Goal: Task Accomplishment & Management: Manage account settings

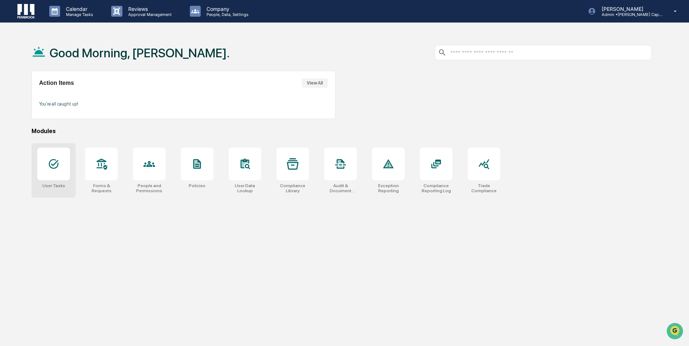
click at [62, 161] on div at bounding box center [53, 163] width 33 height 33
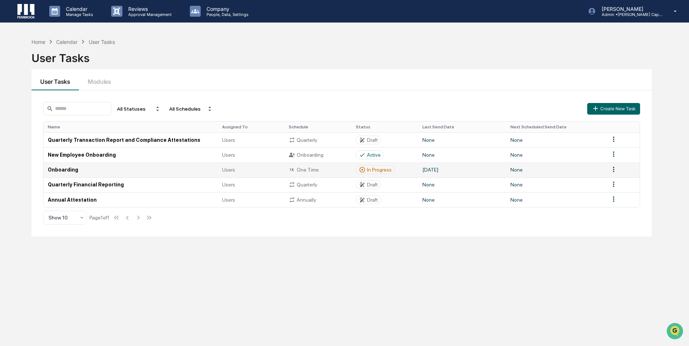
click at [487, 168] on td "August 27, 2025" at bounding box center [462, 169] width 88 height 15
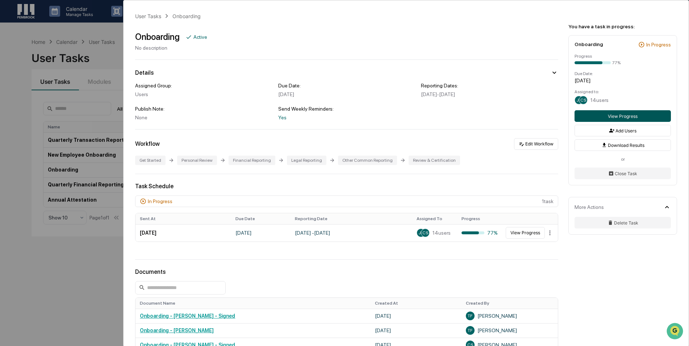
click at [598, 120] on button "View Progress" at bounding box center [623, 116] width 96 height 12
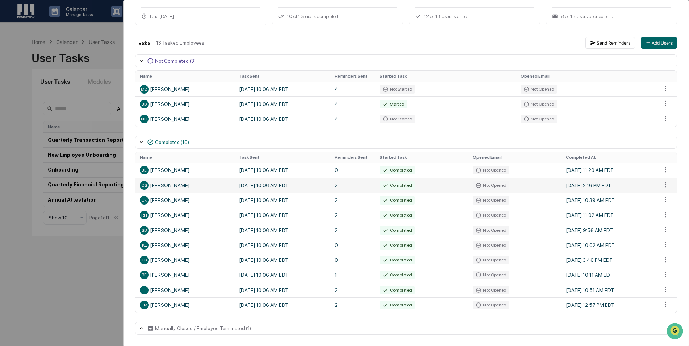
click at [392, 187] on div "Completed" at bounding box center [397, 185] width 35 height 9
click at [662, 183] on html "Calendar Manage Tasks Reviews Approval Management Company People, Data, Setting…" at bounding box center [346, 173] width 693 height 346
click at [337, 222] on html "Calendar Manage Tasks Reviews Approval Management Company People, Data, Setting…" at bounding box center [346, 173] width 693 height 346
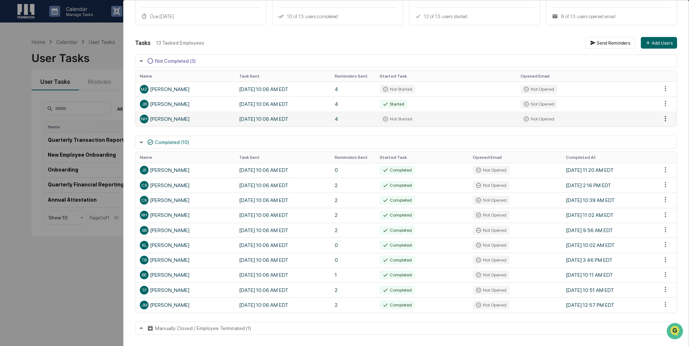
click at [661, 121] on html "Calendar Manage Tasks Reviews Approval Management Company People, Data, Setting…" at bounding box center [344, 173] width 689 height 346
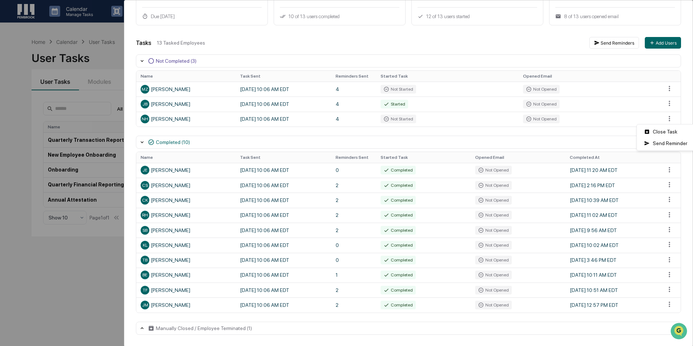
click at [450, 47] on html "Calendar Manage Tasks Reviews Approval Management Company People, Data, Setting…" at bounding box center [346, 173] width 693 height 346
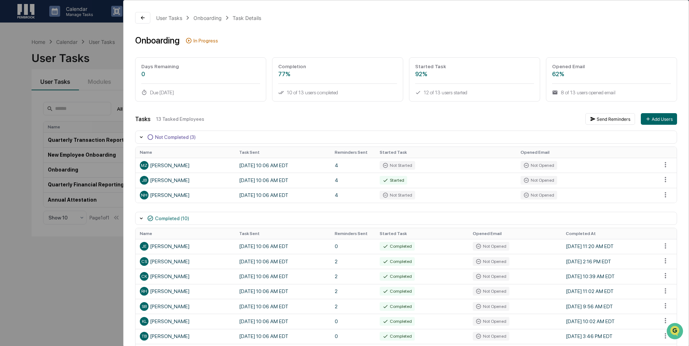
click at [73, 91] on div "User Tasks Onboarding Task Details Onboarding In Progress Days Remaining 0 Due …" at bounding box center [344, 173] width 689 height 346
click at [145, 21] on button at bounding box center [142, 18] width 15 height 12
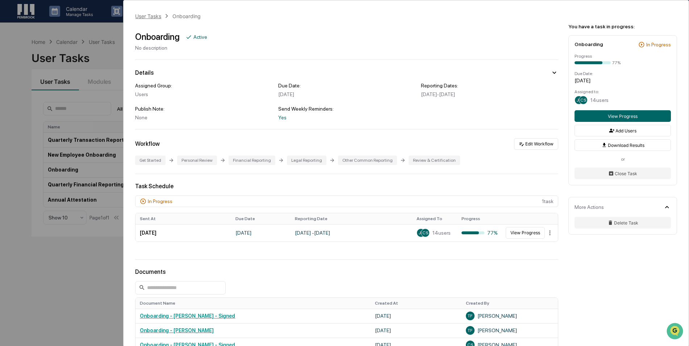
click at [156, 16] on div "User Tasks" at bounding box center [148, 16] width 26 height 6
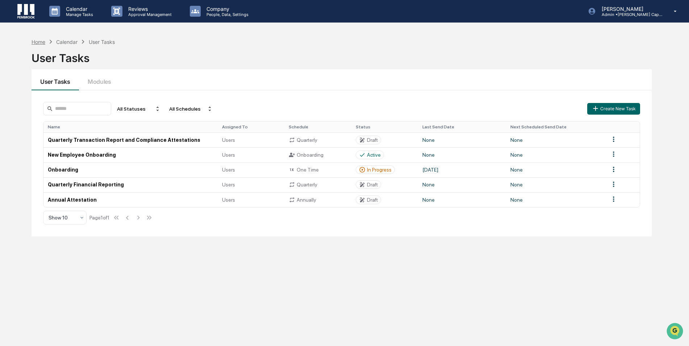
click at [42, 44] on div "Home" at bounding box center [39, 42] width 14 height 6
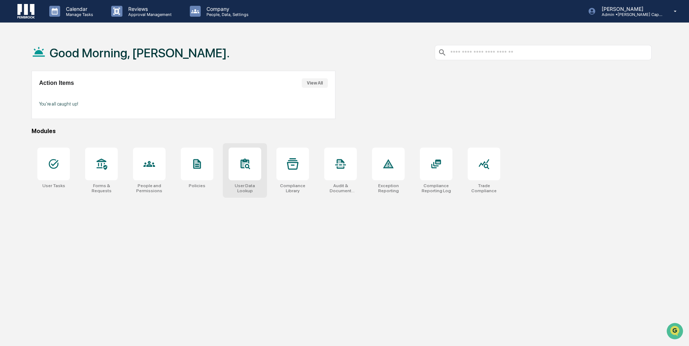
click at [241, 173] on div at bounding box center [245, 163] width 33 height 33
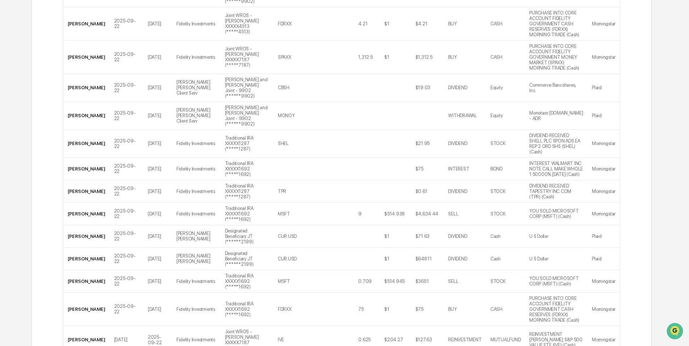
scroll to position [999, 0]
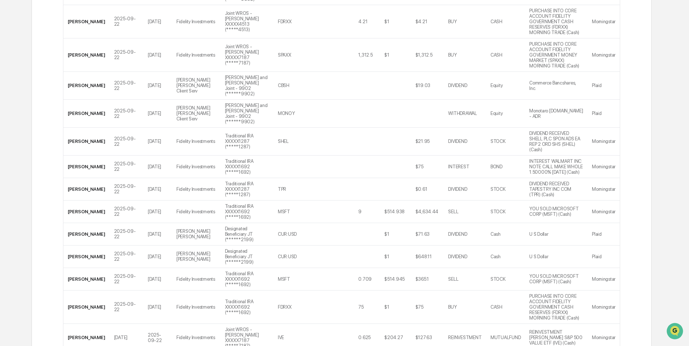
click at [93, 332] on div "Show 100" at bounding box center [83, 328] width 40 height 12
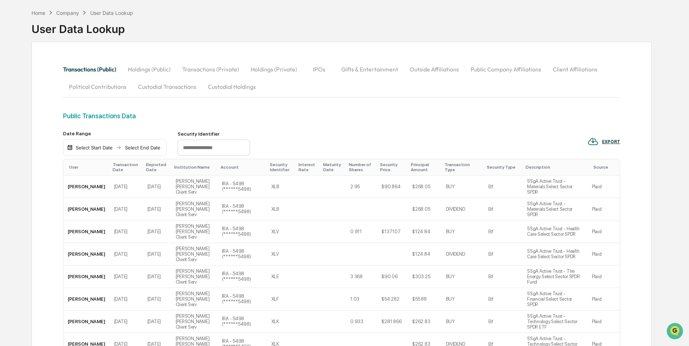
scroll to position [0, 0]
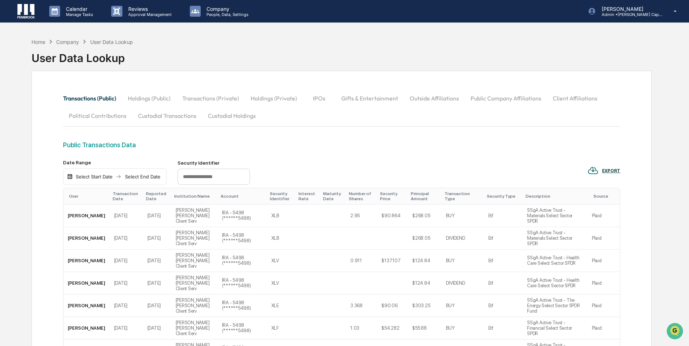
click at [71, 43] on div "Company" at bounding box center [67, 42] width 23 height 6
click at [41, 44] on div "Home" at bounding box center [39, 42] width 14 height 6
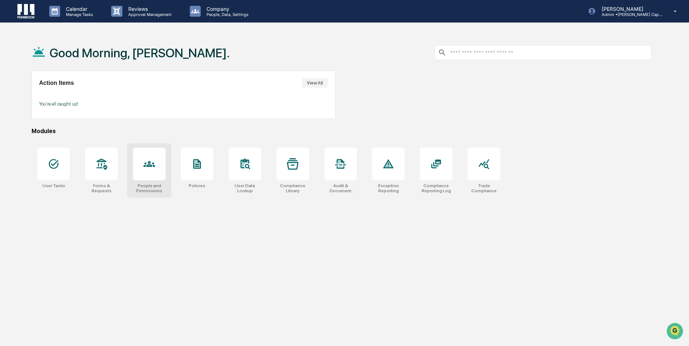
click at [139, 162] on div at bounding box center [149, 163] width 33 height 33
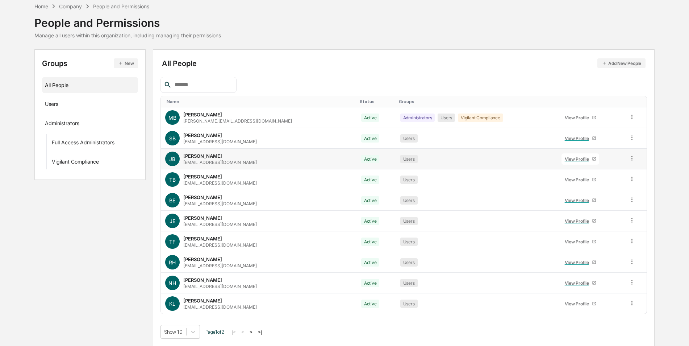
scroll to position [33, 0]
click at [195, 333] on body "Calendar Manage Tasks Reviews Approval Management Company People, Data, Setting…" at bounding box center [344, 156] width 689 height 378
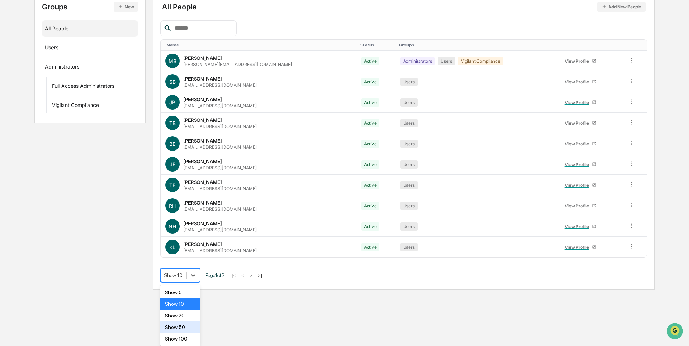
click at [190, 331] on div "Show 50" at bounding box center [179, 327] width 39 height 12
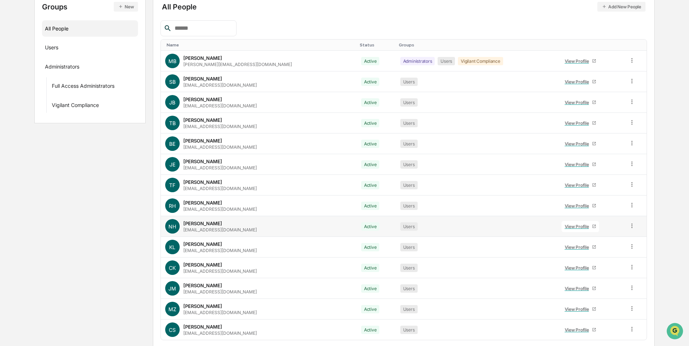
click at [629, 224] on icon at bounding box center [632, 225] width 7 height 7
click at [624, 252] on div "Change Status" at bounding box center [599, 251] width 60 height 9
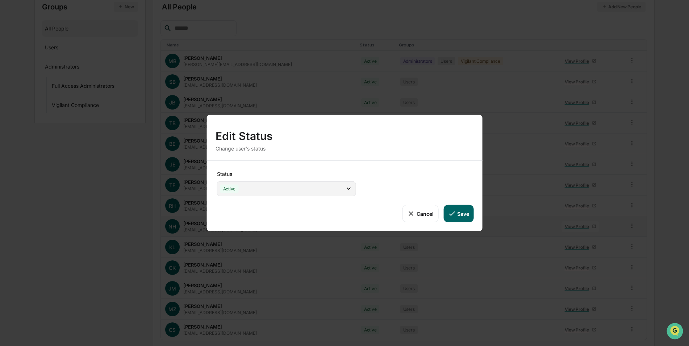
click at [338, 189] on div "Active" at bounding box center [286, 188] width 139 height 15
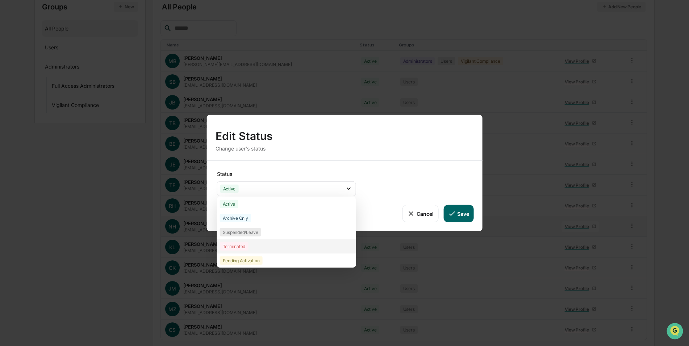
scroll to position [115, 0]
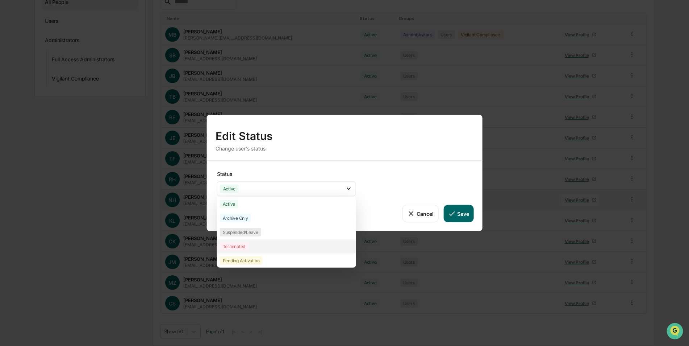
click at [301, 249] on div "Terminated" at bounding box center [286, 246] width 139 height 14
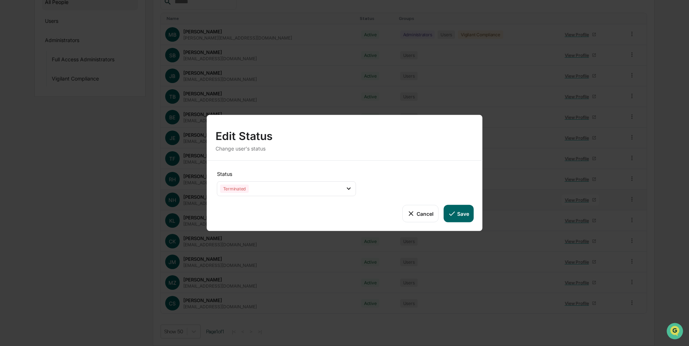
click at [460, 213] on button "Save" at bounding box center [458, 213] width 30 height 17
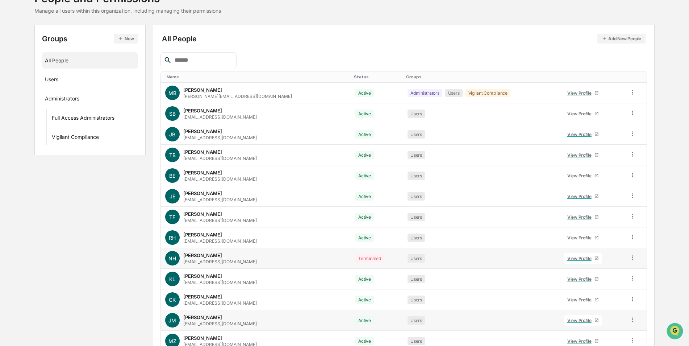
scroll to position [0, 0]
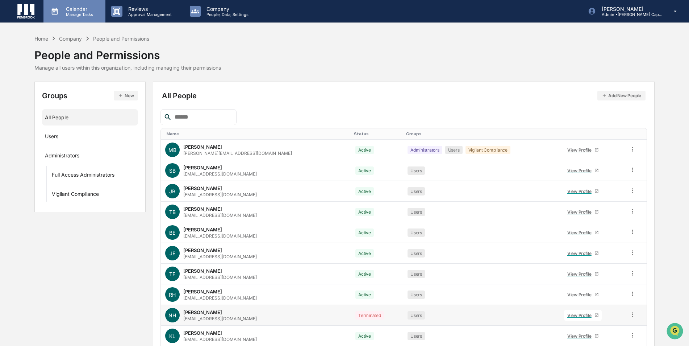
click at [64, 10] on p "Calendar" at bounding box center [78, 9] width 37 height 6
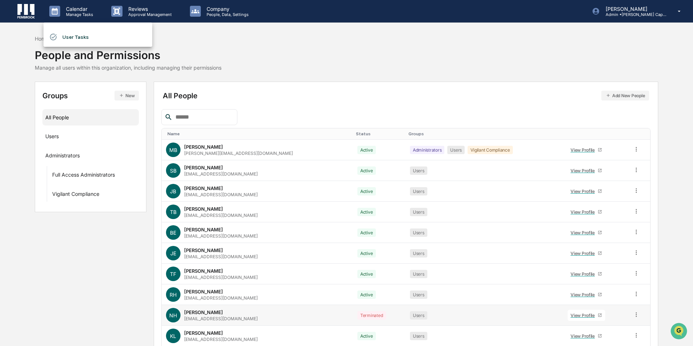
click at [60, 133] on div at bounding box center [346, 173] width 693 height 346
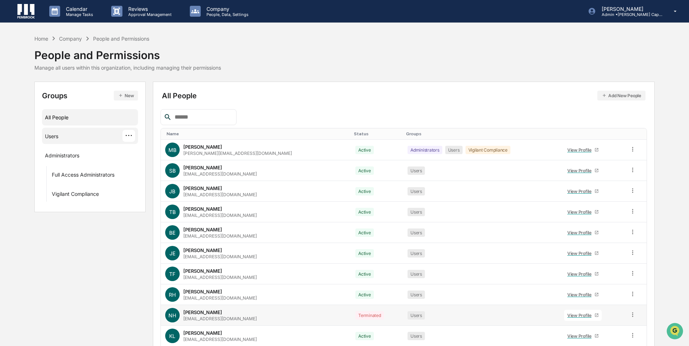
click at [53, 139] on div "Users" at bounding box center [51, 137] width 13 height 9
click at [43, 35] on div "Home Company People and Permissions" at bounding box center [91, 38] width 115 height 8
click at [43, 38] on div "Home" at bounding box center [41, 39] width 14 height 6
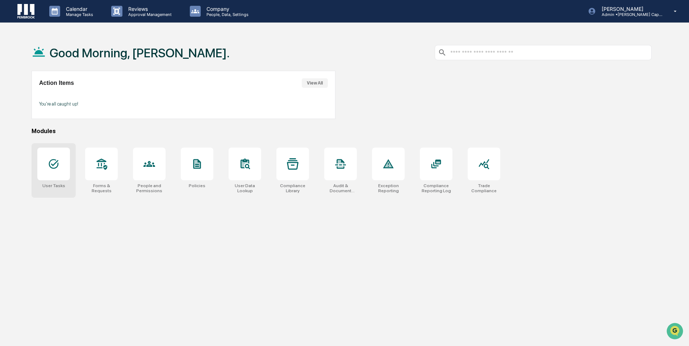
click at [60, 174] on div at bounding box center [53, 163] width 33 height 33
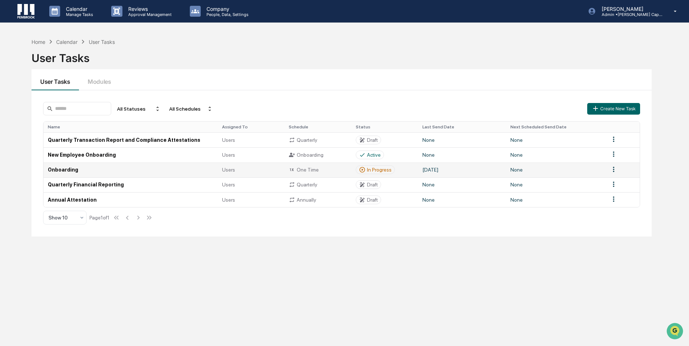
click at [323, 175] on td "One Time" at bounding box center [317, 169] width 67 height 15
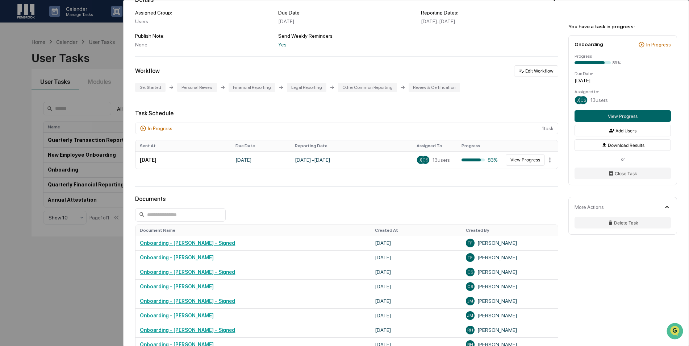
scroll to position [72, 0]
click at [531, 164] on button "View Progress" at bounding box center [525, 160] width 39 height 12
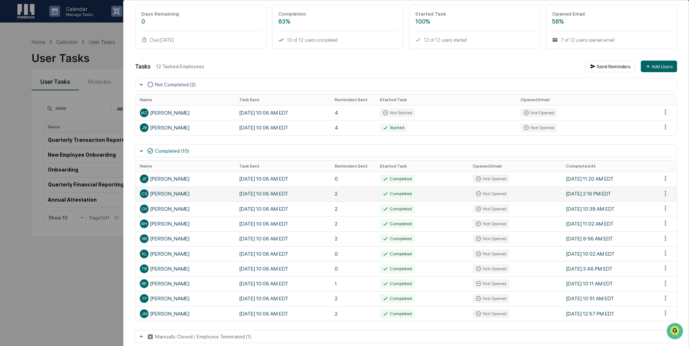
scroll to position [61, 0]
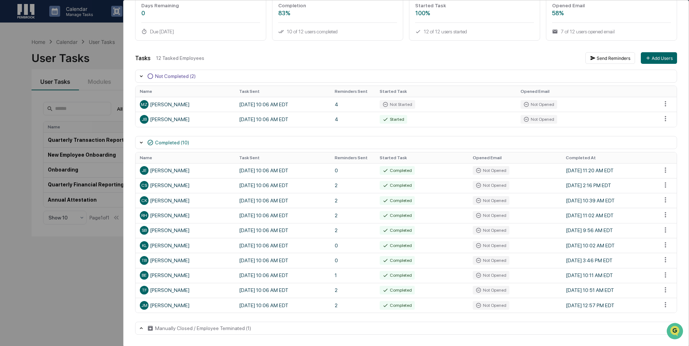
click at [187, 330] on div "Manually Closed / Employee Terminated (1)" at bounding box center [203, 328] width 96 height 6
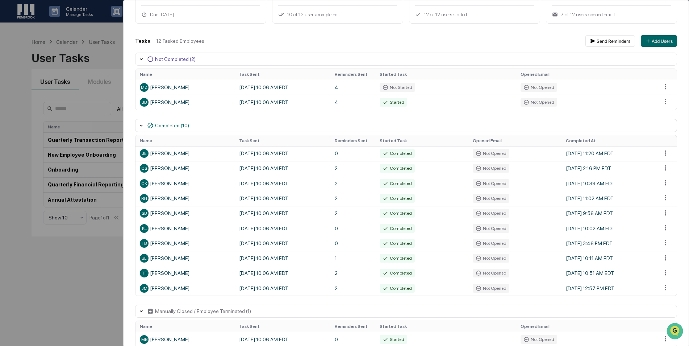
scroll to position [93, 0]
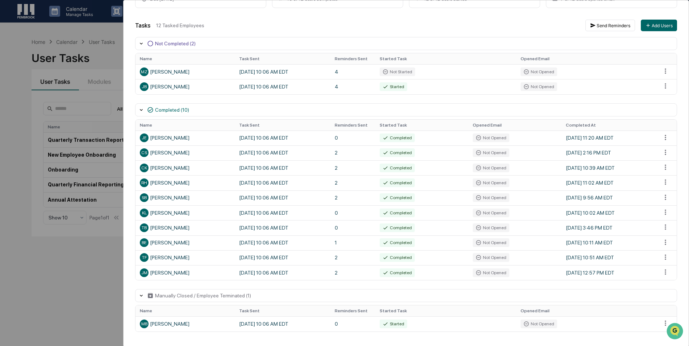
click at [204, 297] on div "Manually Closed / Employee Terminated (1)" at bounding box center [203, 295] width 96 height 6
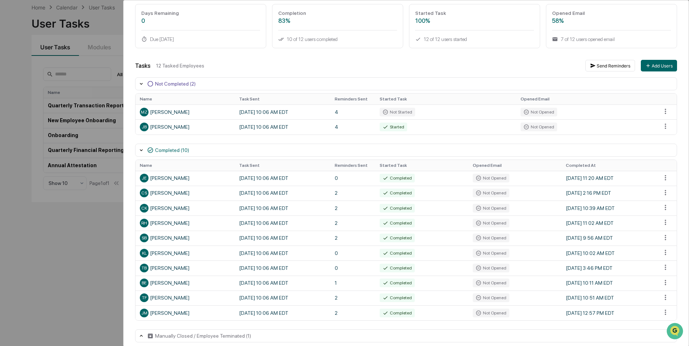
scroll to position [61, 0]
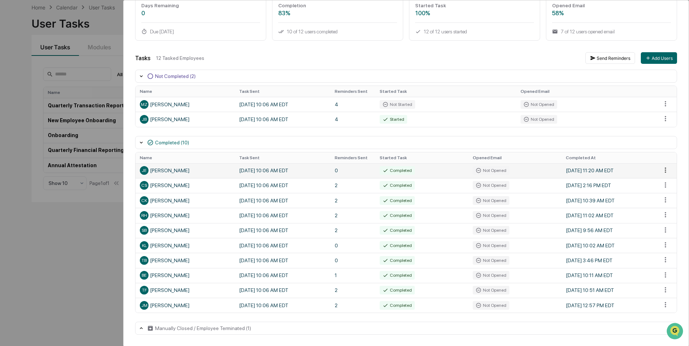
click at [659, 167] on html "Calendar Manage Tasks Reviews Approval Management Company People, Data, Setting…" at bounding box center [344, 139] width 689 height 346
click at [420, 203] on html "Calendar Manage Tasks Reviews Approval Management Company People, Data, Setting…" at bounding box center [346, 139] width 693 height 346
click at [177, 168] on div "JE Joe Esposito" at bounding box center [185, 170] width 91 height 9
click at [164, 172] on div "JE Joe Esposito" at bounding box center [185, 170] width 91 height 9
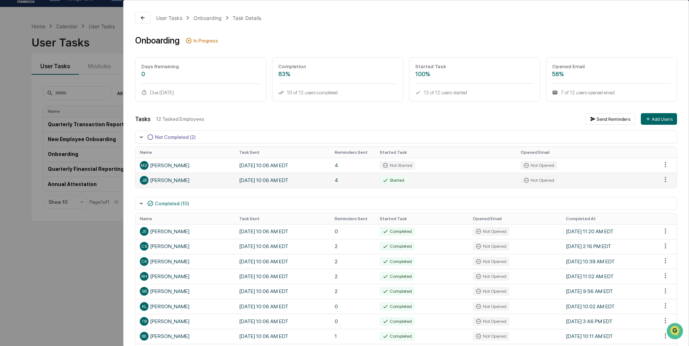
scroll to position [0, 0]
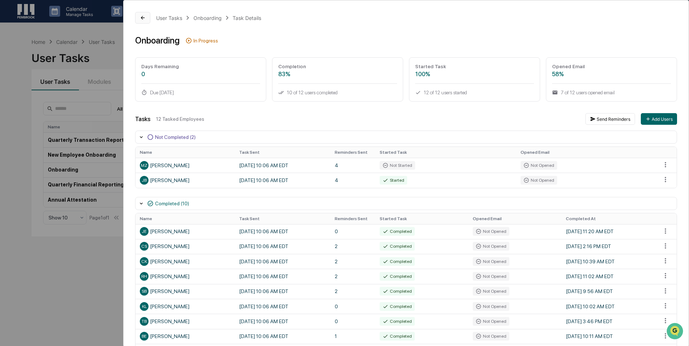
click at [150, 15] on button at bounding box center [142, 18] width 15 height 12
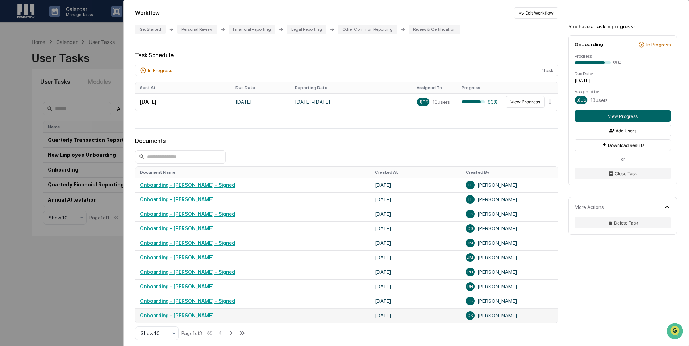
scroll to position [198, 0]
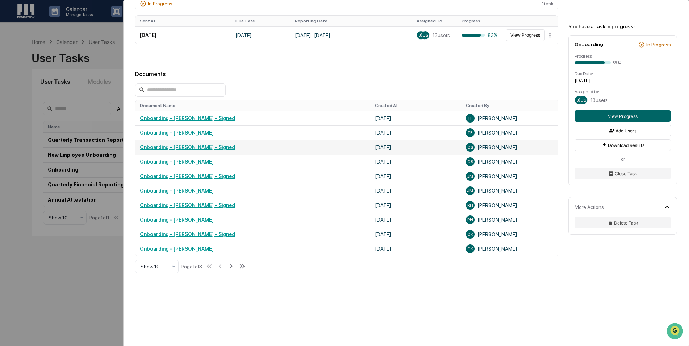
click at [203, 145] on link "Onboarding - Christopher Simon - Signed" at bounding box center [187, 147] width 95 height 6
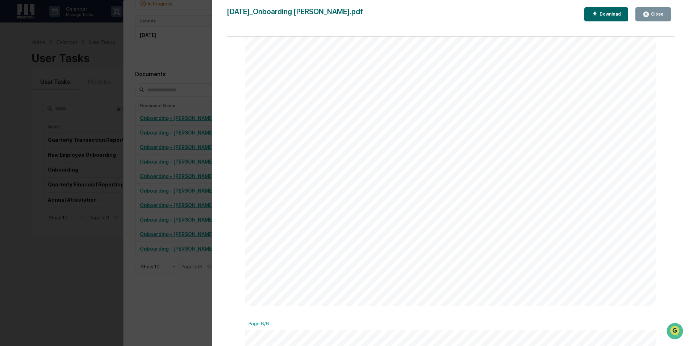
scroll to position [2753, 0]
click at [665, 14] on button "Close" at bounding box center [653, 14] width 36 height 14
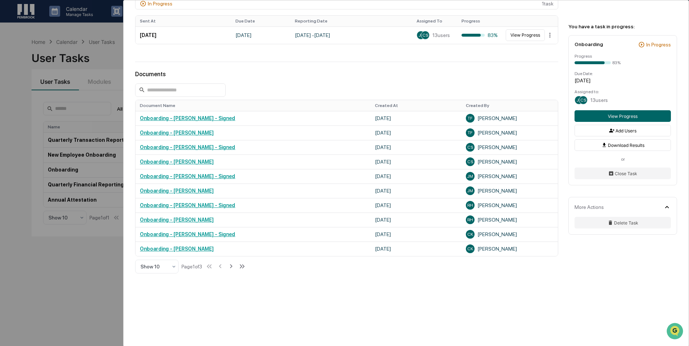
click at [91, 288] on div "User Tasks Onboarding Onboarding Active No description Details Assigned Group: …" at bounding box center [344, 173] width 689 height 346
